Goal: Task Accomplishment & Management: Manage account settings

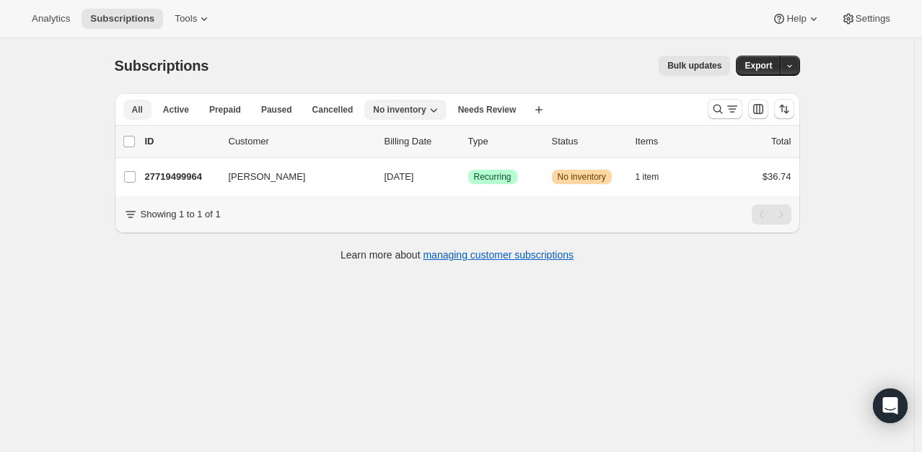
click at [131, 102] on button "All" at bounding box center [137, 110] width 28 height 20
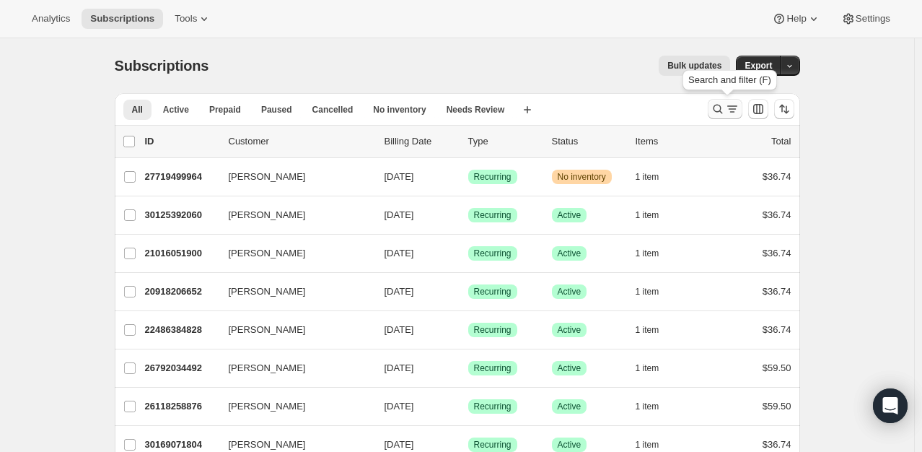
click at [720, 108] on icon "Search and filter results" at bounding box center [718, 109] width 14 height 14
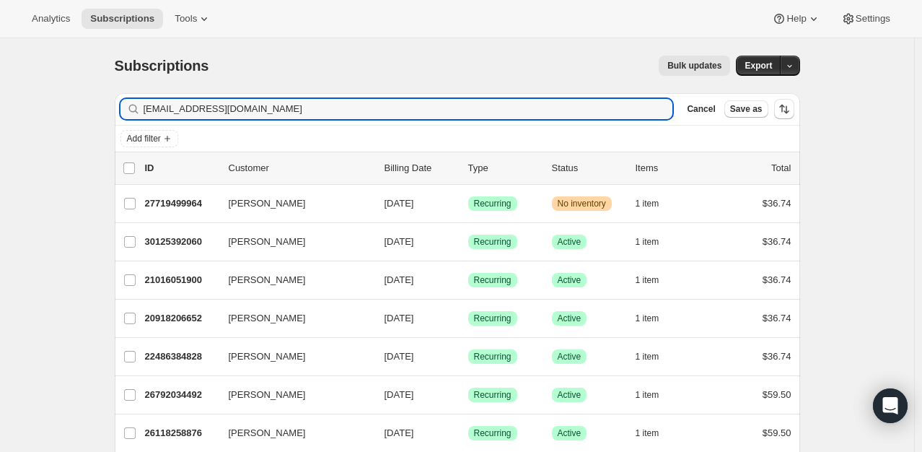
type input "marisolproctor@yahoo.com"
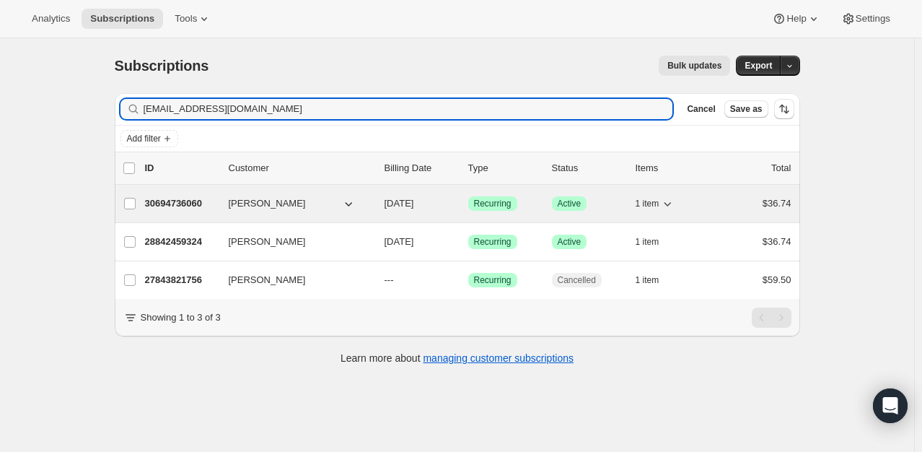
click at [188, 196] on p "30694736060" at bounding box center [181, 203] width 72 height 14
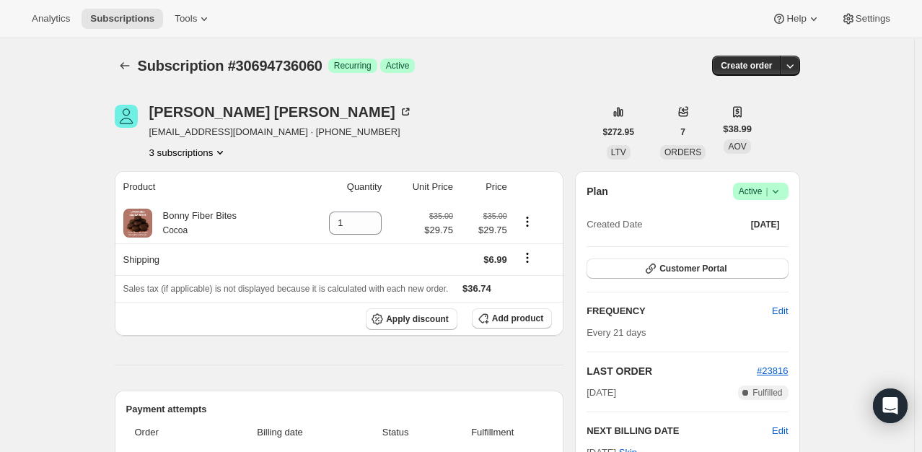
click at [209, 154] on button "3 subscriptions" at bounding box center [188, 152] width 79 height 14
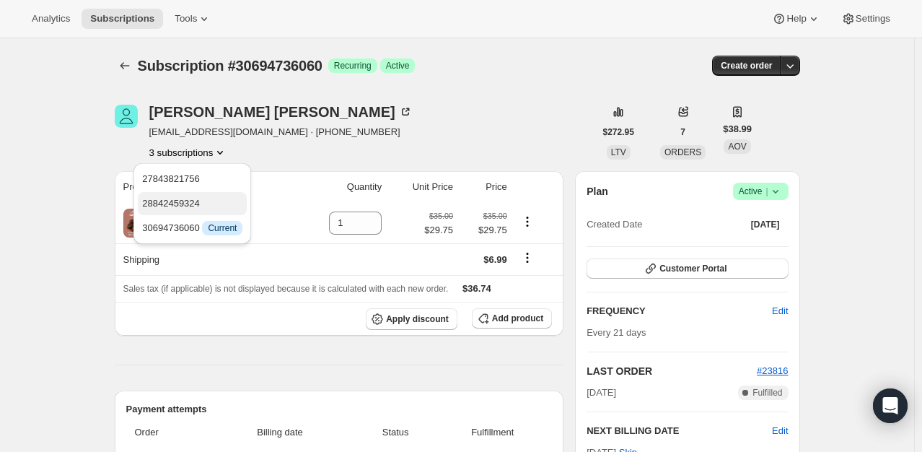
click at [192, 200] on span "28842459324" at bounding box center [171, 203] width 58 height 11
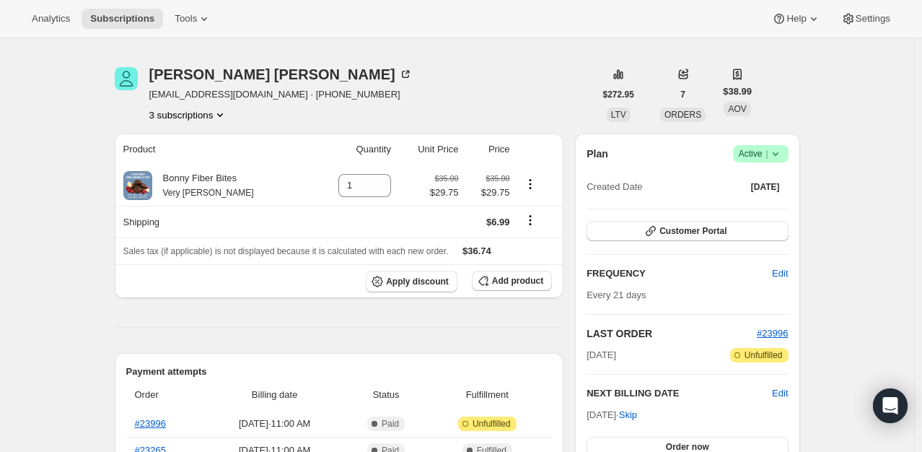
scroll to position [25, 0]
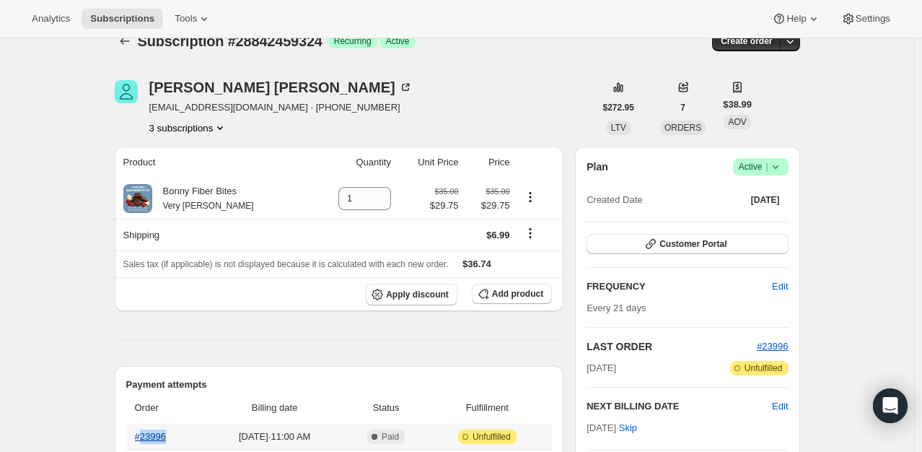
drag, startPoint x: 184, startPoint y: 432, endPoint x: 142, endPoint y: 438, distance: 42.2
click at [142, 438] on th "#23996" at bounding box center [165, 436] width 78 height 26
copy link "23996"
click at [157, 431] on link "#23996" at bounding box center [150, 436] width 31 height 11
click at [711, 241] on span "Customer Portal" at bounding box center [692, 244] width 67 height 12
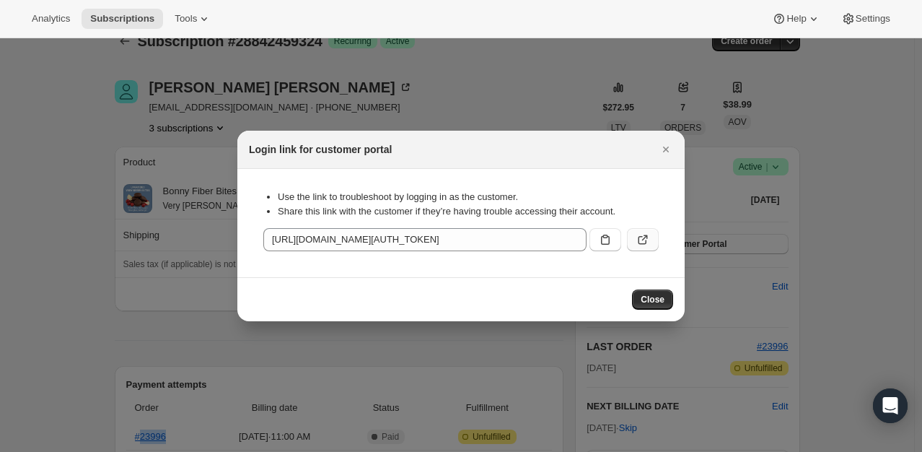
click at [646, 245] on icon ":reu:" at bounding box center [643, 239] width 14 height 14
click at [665, 144] on icon "Close" at bounding box center [666, 149] width 14 height 14
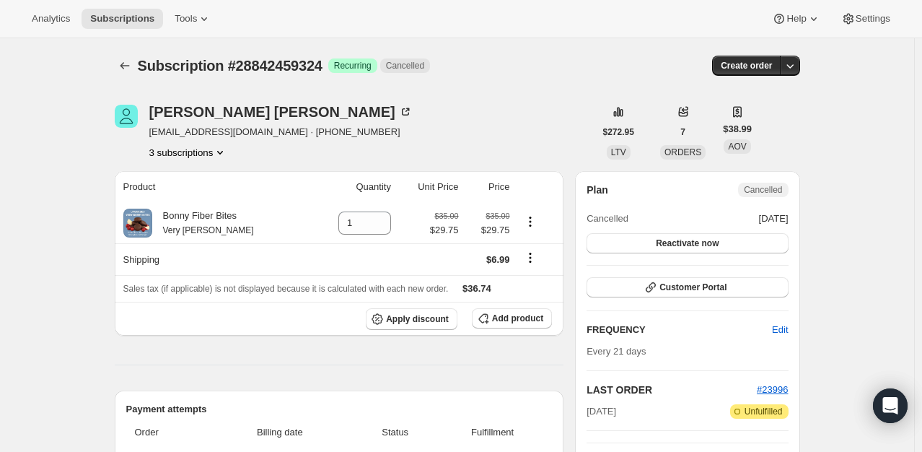
click at [203, 147] on button "3 subscriptions" at bounding box center [188, 152] width 79 height 14
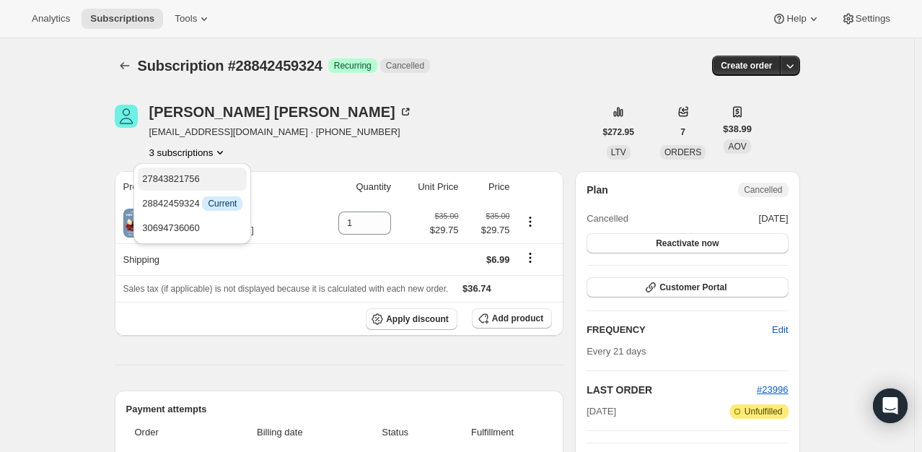
click at [203, 177] on span "27843821756" at bounding box center [192, 179] width 100 height 14
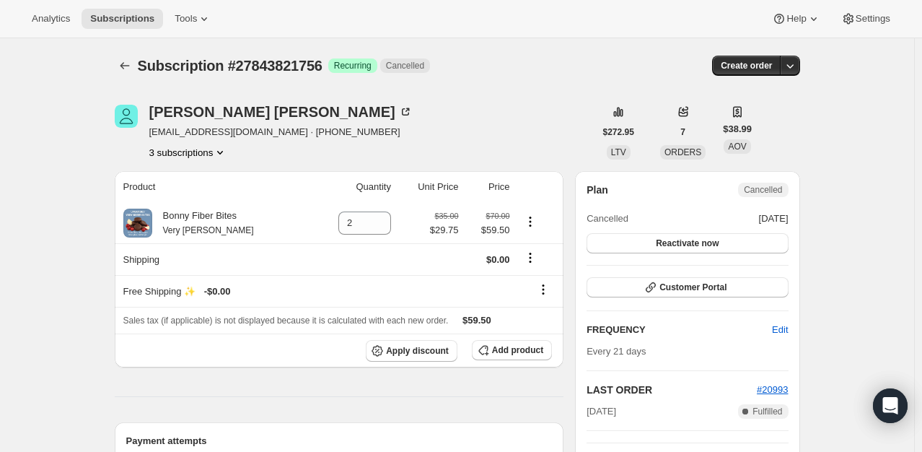
click at [196, 156] on button "3 subscriptions" at bounding box center [188, 152] width 79 height 14
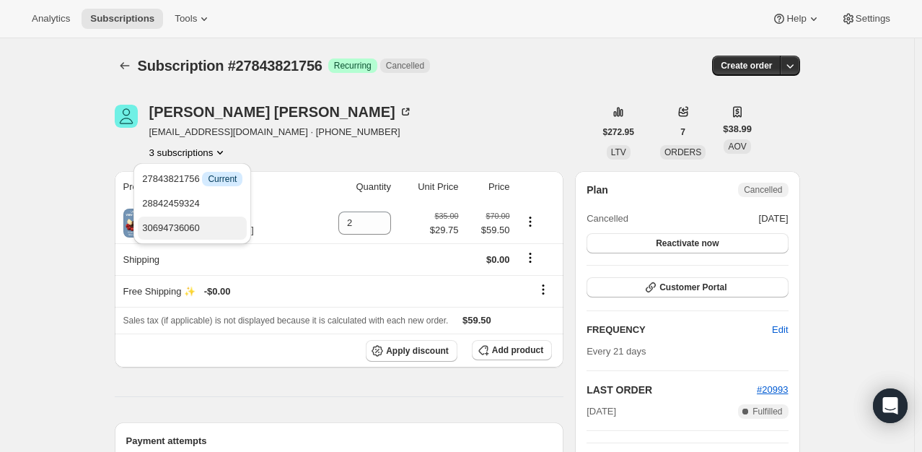
click at [216, 228] on span "30694736060" at bounding box center [192, 228] width 100 height 14
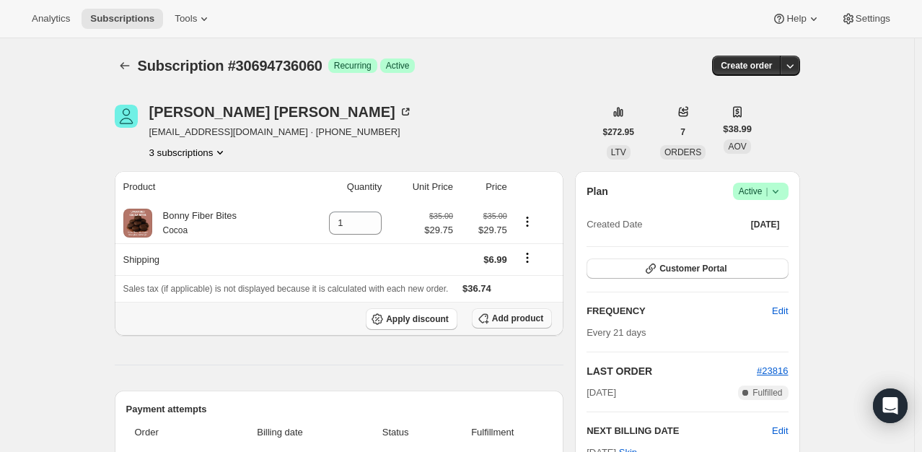
click at [522, 310] on button "Add product" at bounding box center [512, 318] width 80 height 20
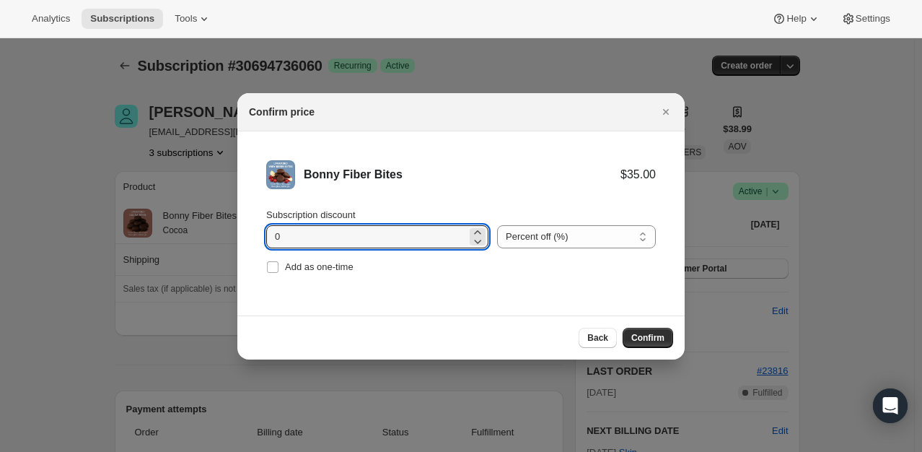
drag, startPoint x: 342, startPoint y: 240, endPoint x: 188, endPoint y: 238, distance: 153.7
type input "15"
click at [650, 346] on button "Confirm" at bounding box center [648, 338] width 50 height 20
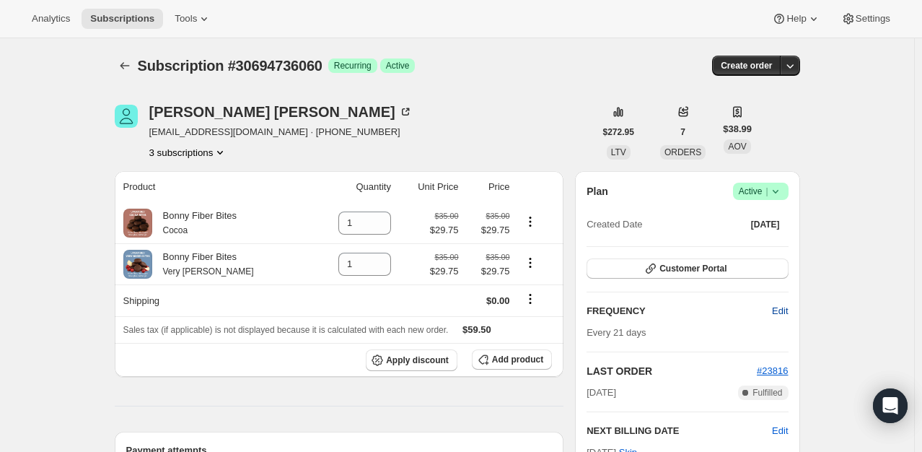
click at [785, 312] on span "Edit" at bounding box center [780, 311] width 16 height 14
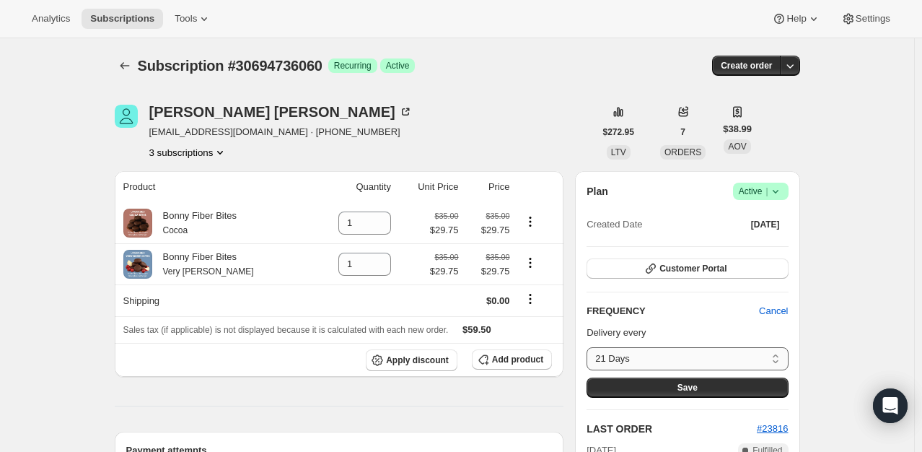
click at [694, 353] on select "21 Days Custom..." at bounding box center [686, 358] width 201 height 23
select select "custom"
click at [590, 347] on select "21 Days Custom..." at bounding box center [686, 358] width 201 height 23
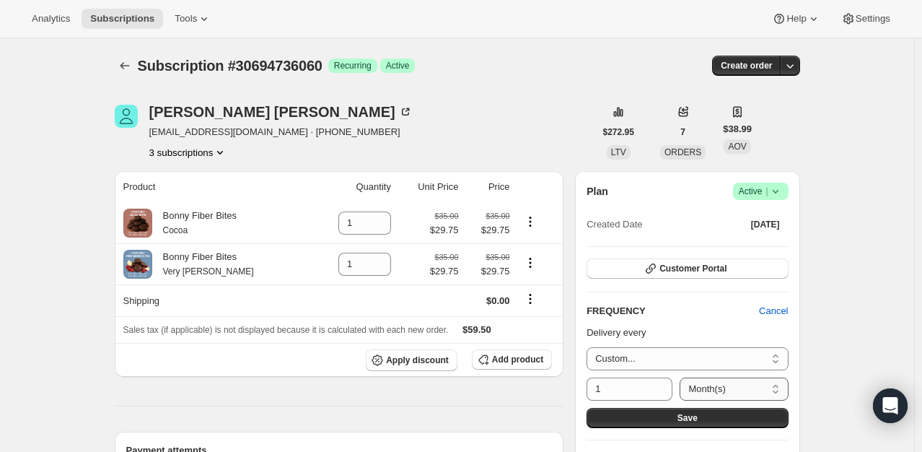
click at [708, 387] on select "Day(s) Week(s) Month(s) Year(s)" at bounding box center [734, 388] width 108 height 23
select select "DAY"
click at [680, 377] on select "Day(s) Week(s) Month(s) Year(s)" at bounding box center [734, 388] width 108 height 23
drag, startPoint x: 635, startPoint y: 382, endPoint x: 542, endPoint y: 389, distance: 93.3
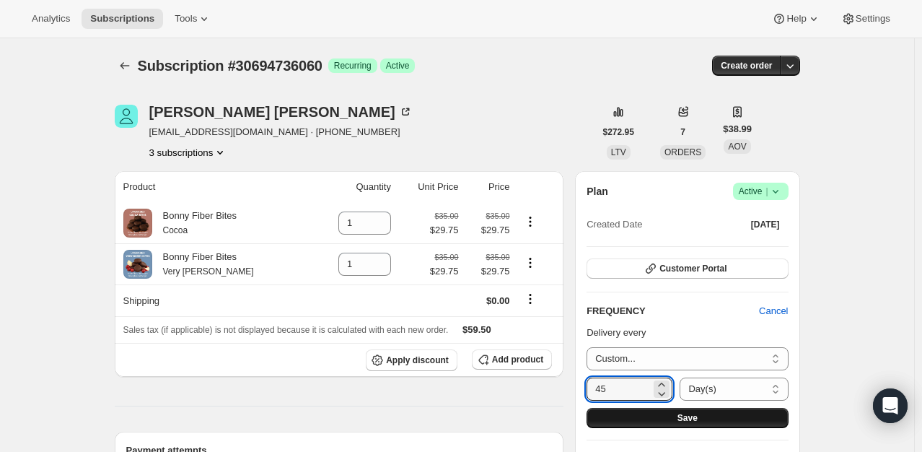
type input "45"
click at [638, 421] on button "Save" at bounding box center [686, 418] width 201 height 20
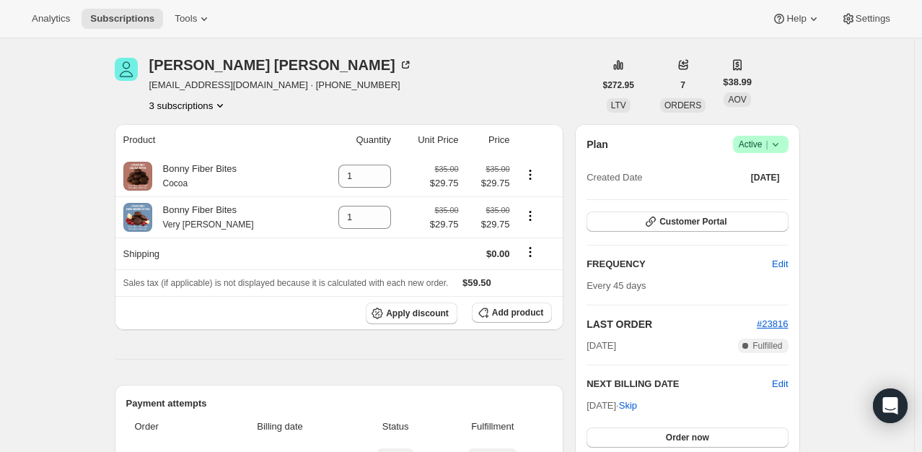
scroll to position [120, 0]
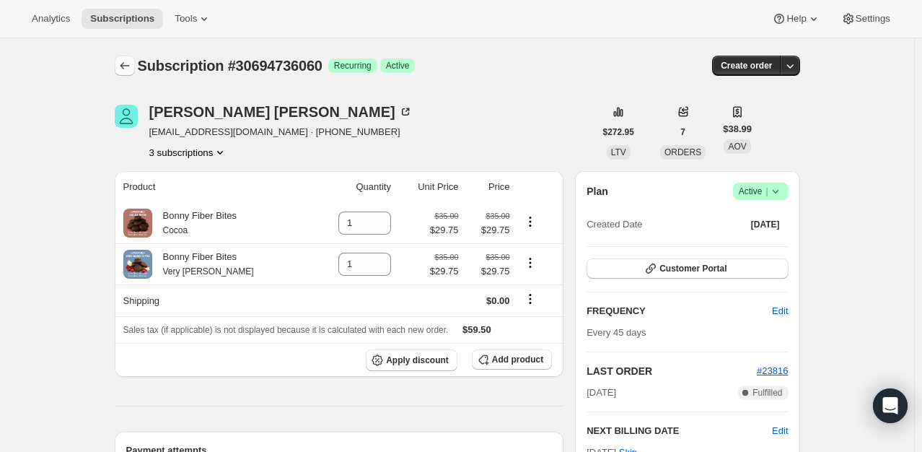
click at [123, 67] on icon "Subscriptions" at bounding box center [125, 65] width 14 height 14
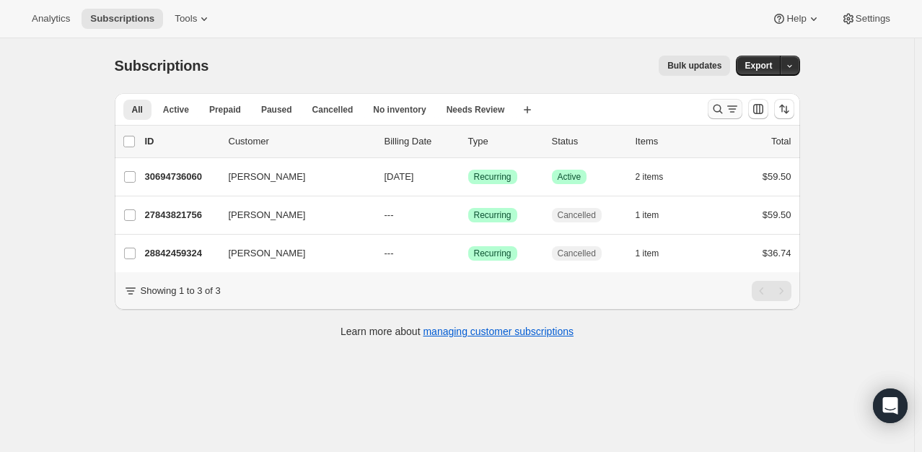
click at [721, 107] on icon "Search and filter results" at bounding box center [718, 109] width 14 height 14
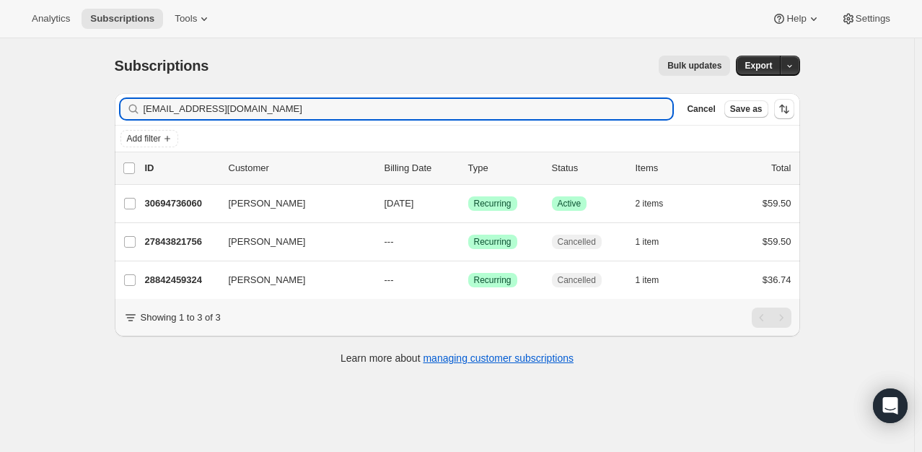
type input "marisolproctor@yahoo.comkiddocs1andonly@gmail.com"
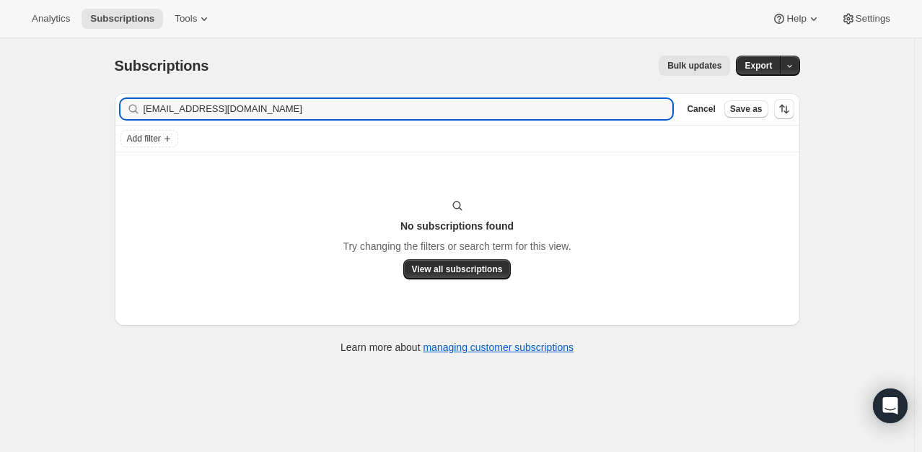
type input "kiddocs1andonly@gmail.com"
